Goal: Contribute content

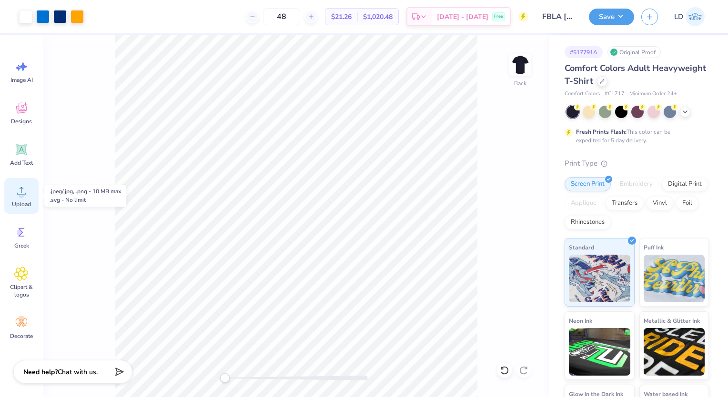
click at [28, 205] on span "Upload" at bounding box center [21, 205] width 19 height 8
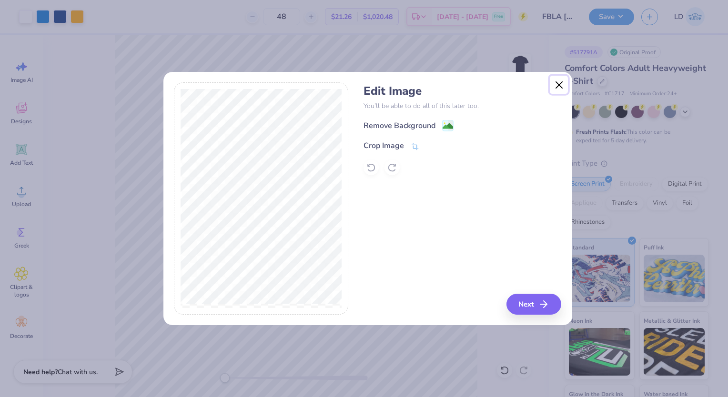
click at [560, 86] on button "Close" at bounding box center [559, 85] width 18 height 18
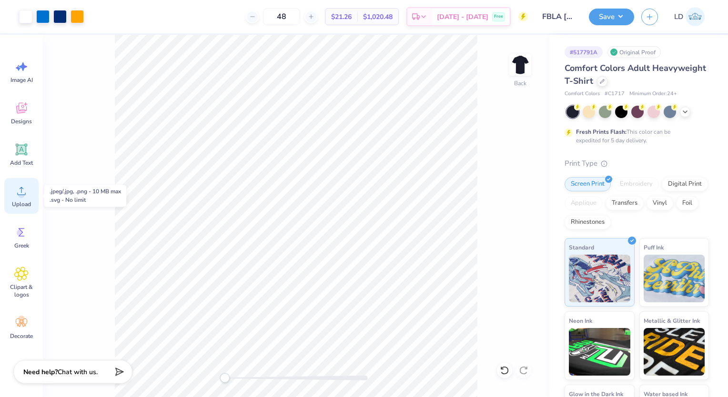
click at [30, 199] on div "Upload" at bounding box center [21, 196] width 34 height 36
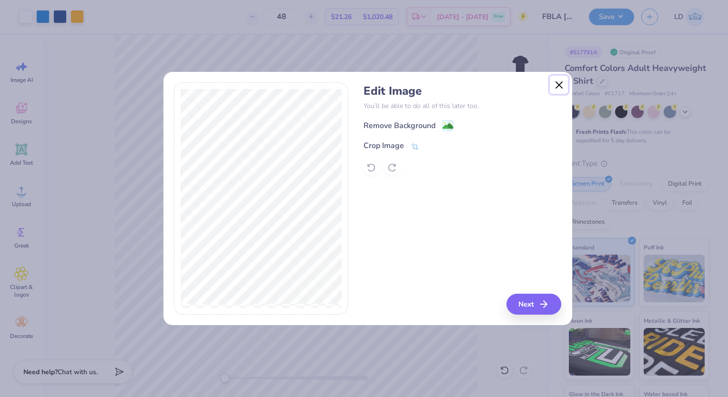
click at [561, 85] on button "Close" at bounding box center [559, 85] width 18 height 18
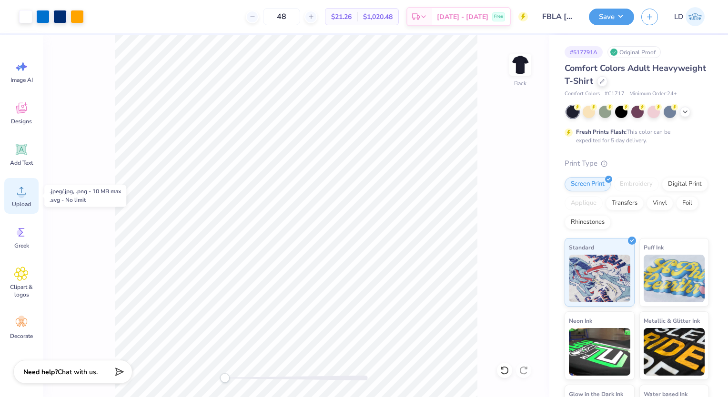
click at [20, 197] on circle at bounding box center [21, 194] width 7 height 7
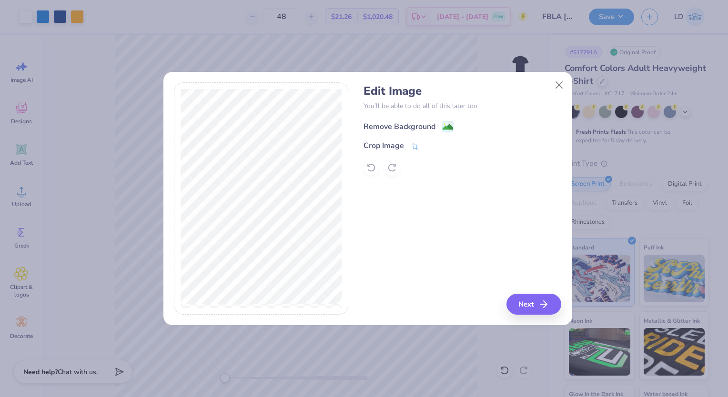
click at [427, 123] on div "Remove Background" at bounding box center [399, 126] width 72 height 11
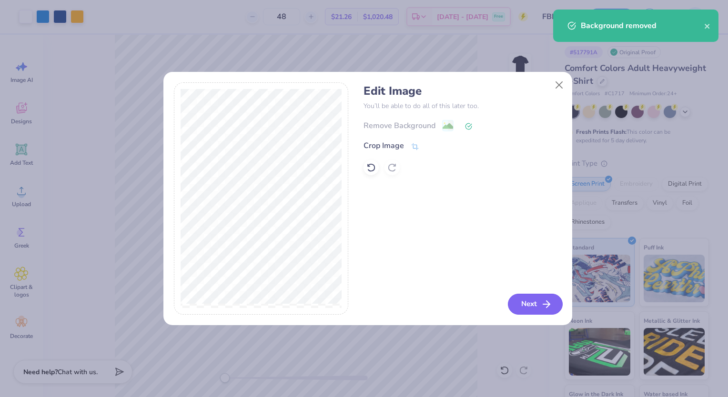
click at [523, 303] on button "Next" at bounding box center [535, 304] width 55 height 21
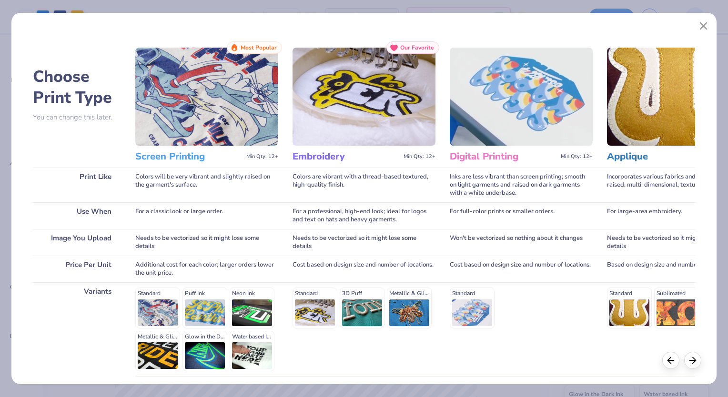
scroll to position [77, 0]
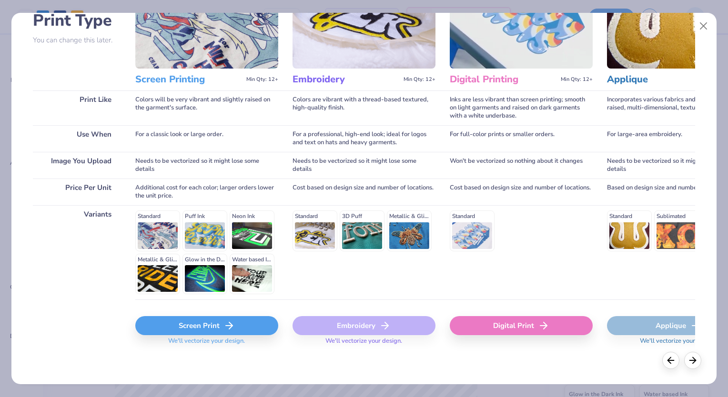
click at [210, 324] on div "Screen Print" at bounding box center [206, 325] width 143 height 19
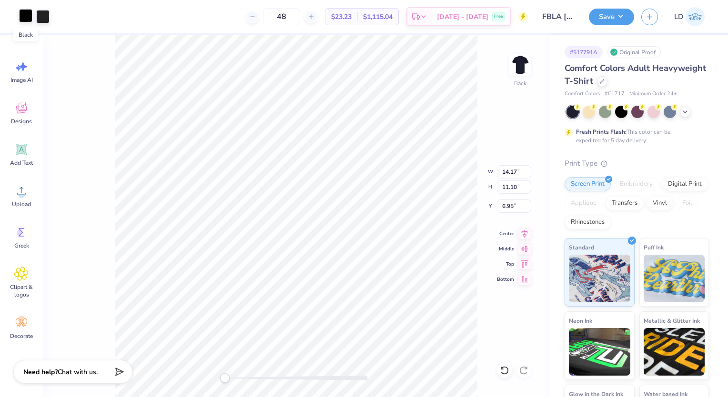
click at [24, 18] on div at bounding box center [25, 15] width 13 height 13
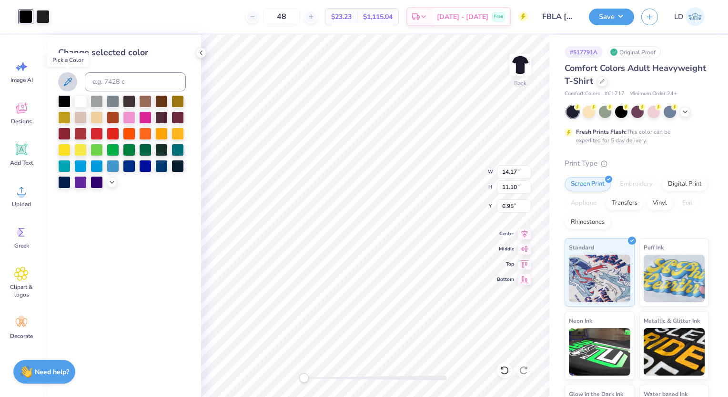
click at [67, 82] on icon at bounding box center [67, 81] width 11 height 11
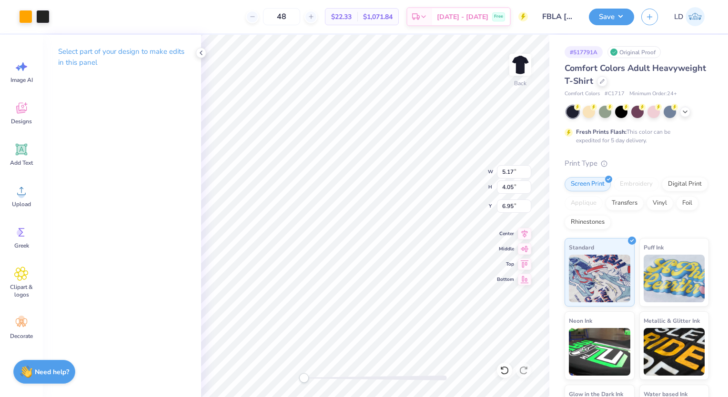
type input "5.17"
type input "4.05"
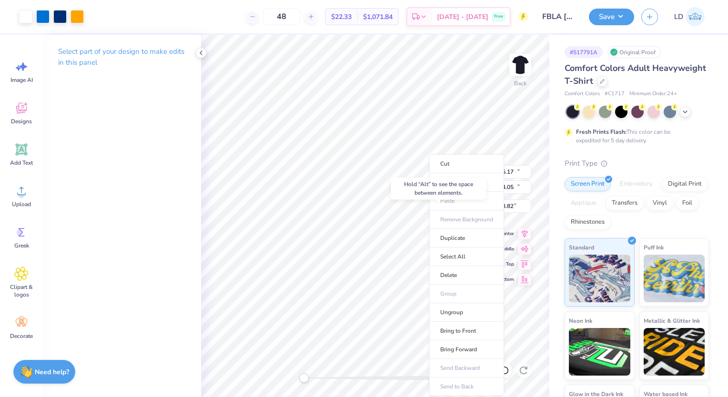
type input "12.00"
type input "12.43"
type input "3.82"
type input "5.17"
type input "4.05"
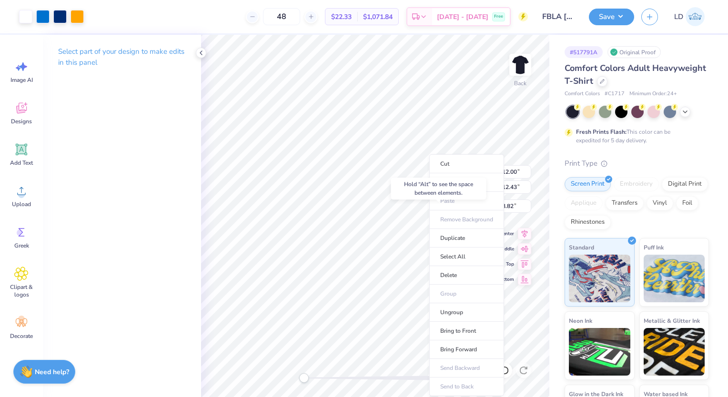
type input "6.95"
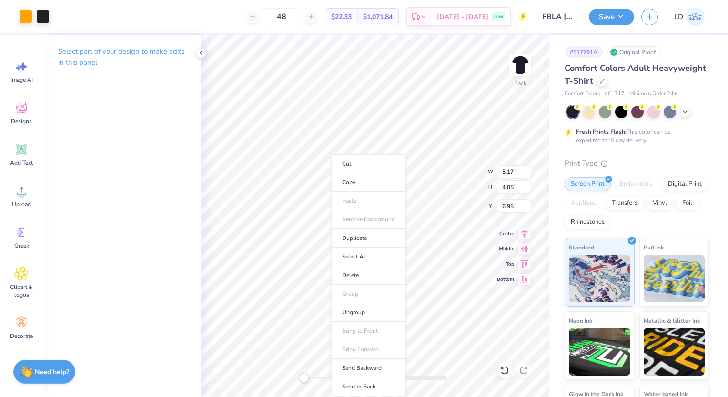
click at [331, 200] on ul "Cut Copy Paste Remove Background Duplicate Select All Delete Group Ungroup Brin…" at bounding box center [368, 275] width 75 height 242
click at [361, 273] on li "Delete" at bounding box center [368, 275] width 75 height 19
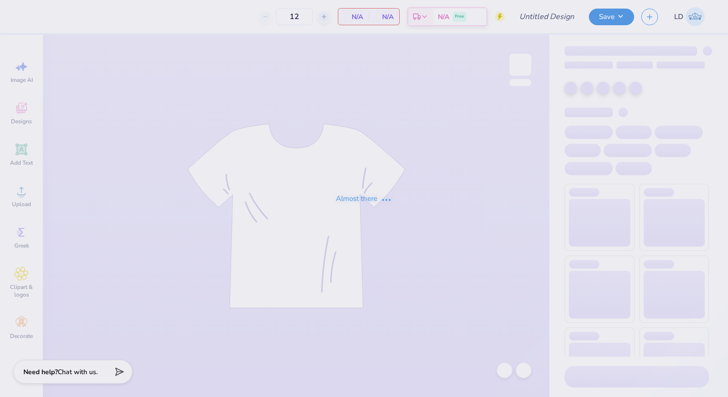
type input "FBLA National Shirts"
type input "48"
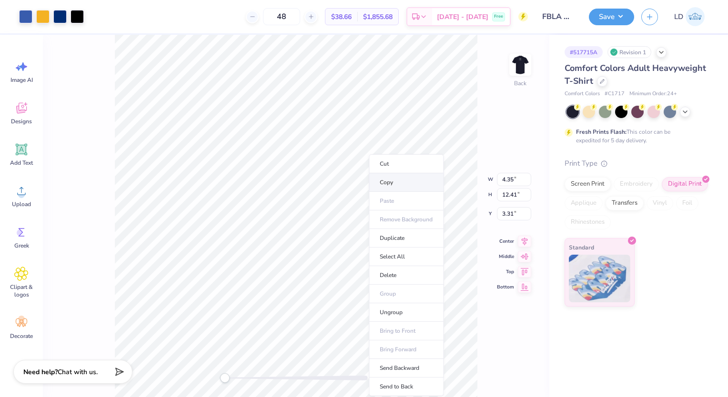
click at [404, 178] on li "Copy" at bounding box center [406, 182] width 75 height 19
